Goal: Check status: Check status

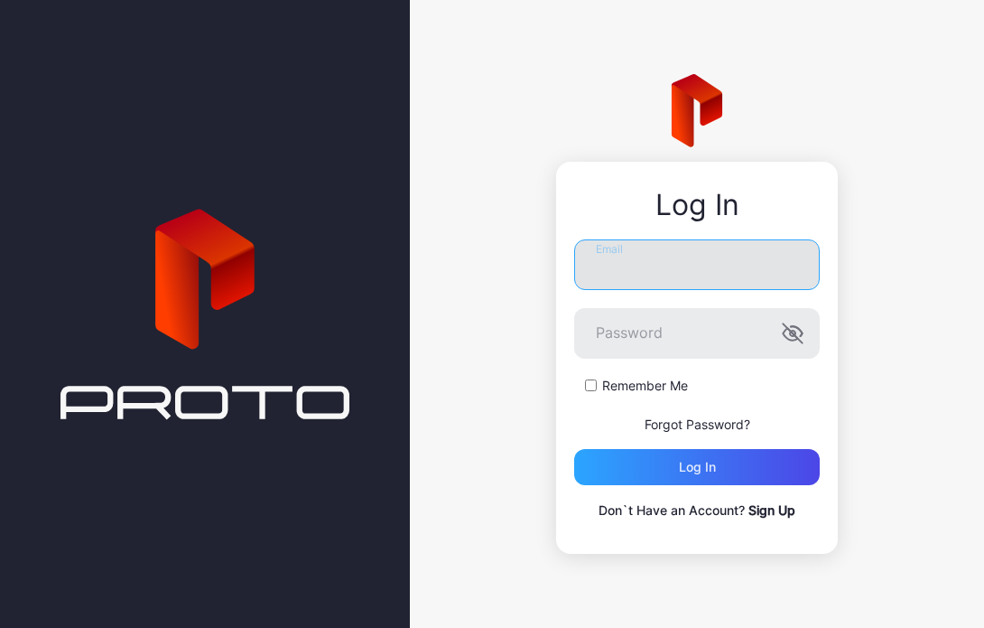
click at [643, 284] on input "Email" at bounding box center [697, 264] width 246 height 51
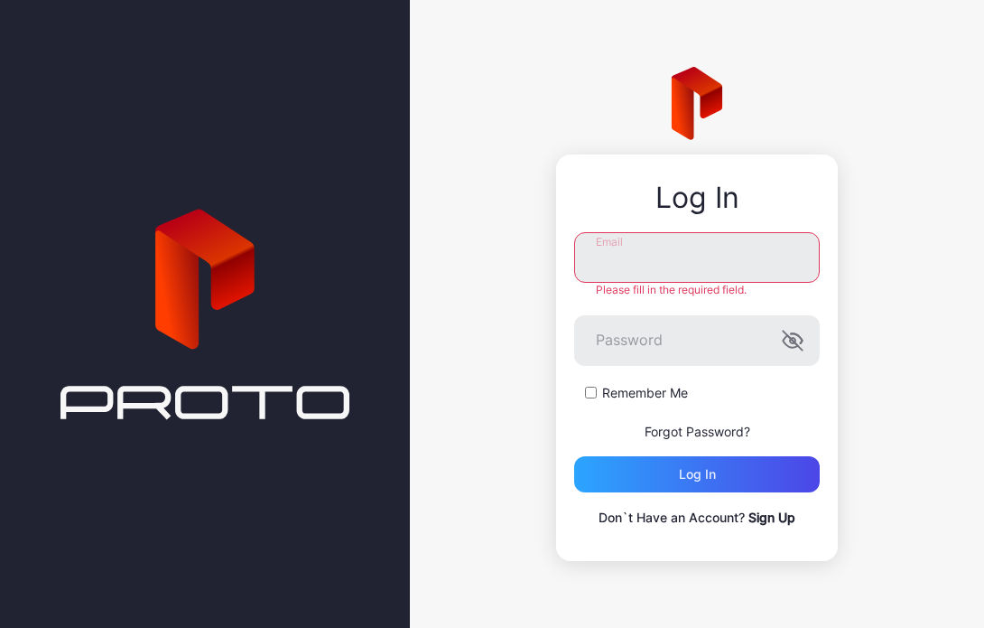
type input "**********"
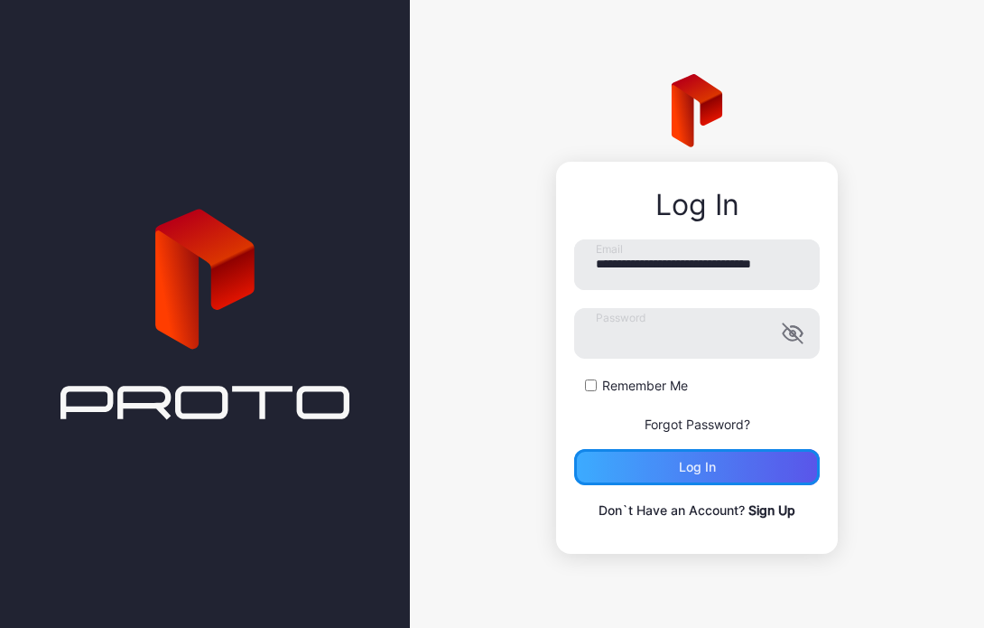
click at [682, 471] on div "Log in" at bounding box center [697, 467] width 37 height 14
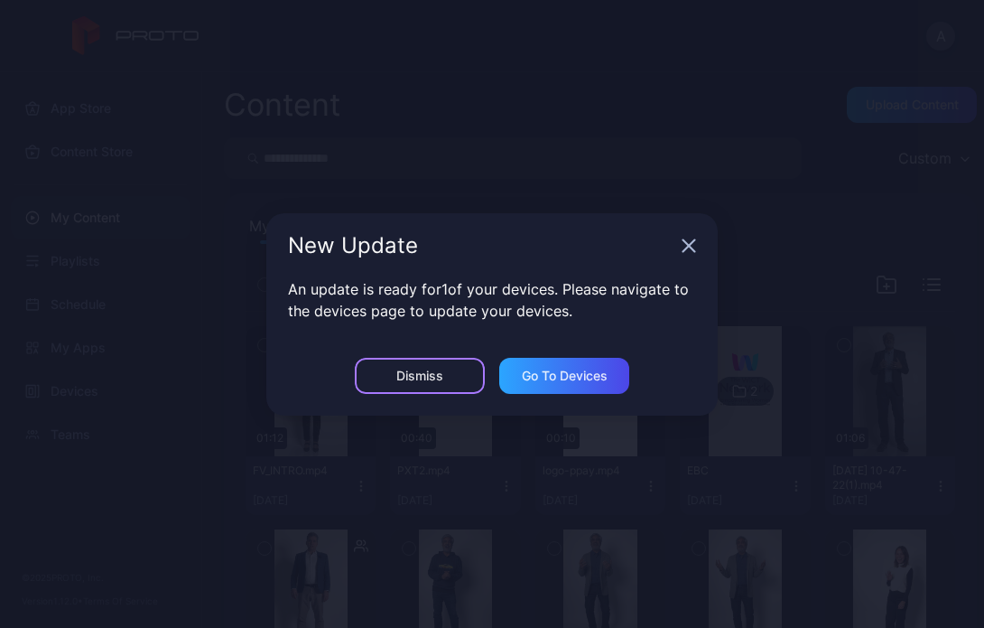
click at [423, 361] on div "Dismiss" at bounding box center [420, 376] width 130 height 36
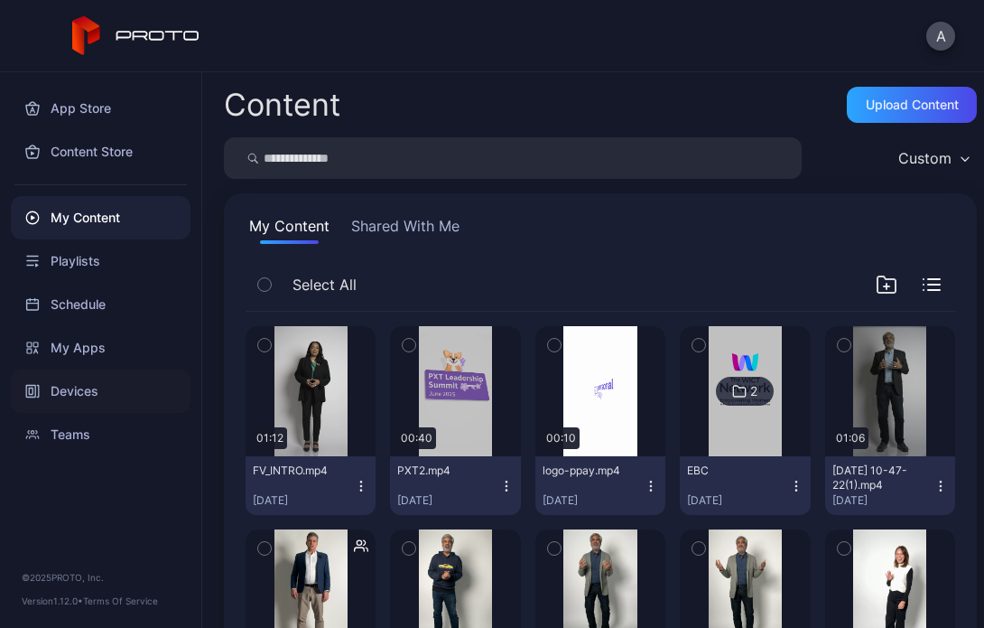
click at [104, 383] on div "Devices" at bounding box center [101, 390] width 180 height 43
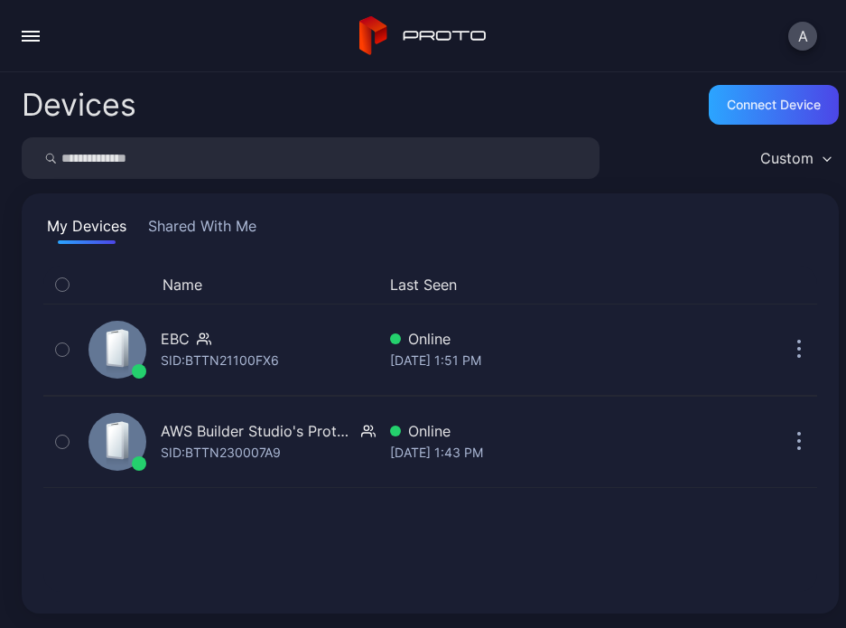
click at [488, 530] on div "Name Last Seen EBC SID: BTTN21100FX6 Online [DATE] 1:51 PM AWS Builder Studio's…" at bounding box center [430, 429] width 774 height 326
